Goal: Find specific page/section: Find specific page/section

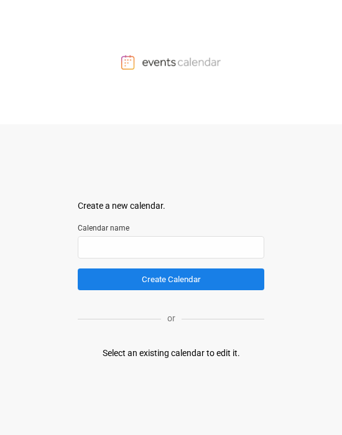
click at [174, 350] on div "Select an existing calendar to edit it." at bounding box center [170, 353] width 137 height 13
click at [193, 360] on div "Select an existing calendar to edit it." at bounding box center [170, 353] width 137 height 13
click at [193, 348] on div "Select an existing calendar to edit it." at bounding box center [170, 353] width 137 height 13
